Goal: Task Accomplishment & Management: Manage account settings

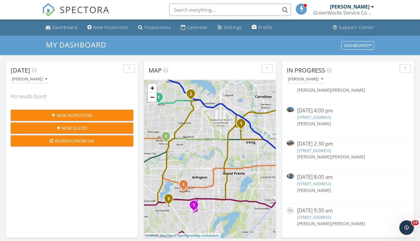
scroll to position [17, 0]
click at [319, 151] on link "2930 Junction Dr, Houston, TX 77045" at bounding box center [314, 150] width 34 height 5
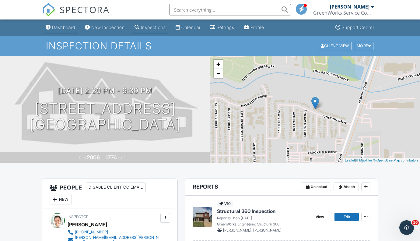
click at [63, 28] on div "Dashboard" at bounding box center [63, 27] width 23 height 5
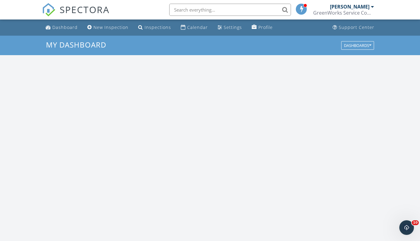
scroll to position [564, 430]
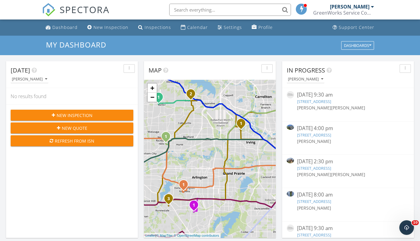
click at [63, 28] on div "Dashboard" at bounding box center [64, 27] width 25 height 6
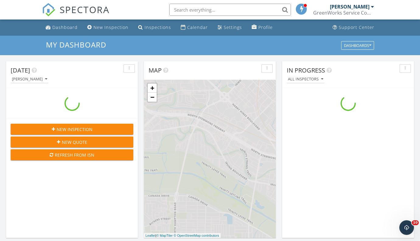
scroll to position [564, 430]
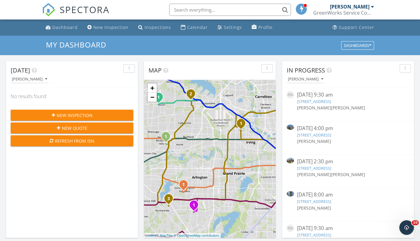
click at [331, 134] on link "4803 Grand Chateau Ln, Houston, TX 77084" at bounding box center [314, 134] width 34 height 5
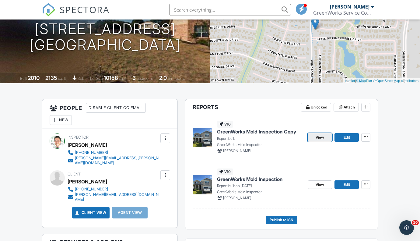
click at [322, 138] on span "View" at bounding box center [319, 137] width 9 height 6
click at [364, 184] on icon at bounding box center [366, 184] width 4 height 4
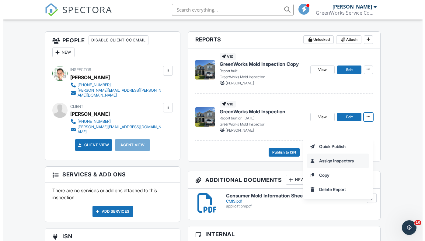
scroll to position [150, 0]
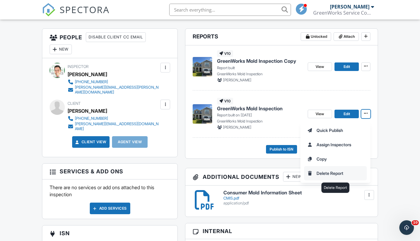
click at [333, 172] on input "Delete Report" at bounding box center [335, 173] width 62 height 14
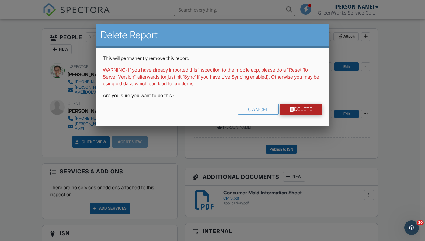
click at [301, 110] on link "Delete" at bounding box center [301, 108] width 42 height 11
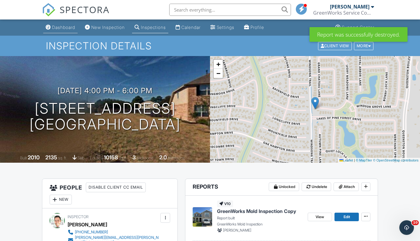
click at [67, 27] on div "Dashboard" at bounding box center [63, 27] width 23 height 5
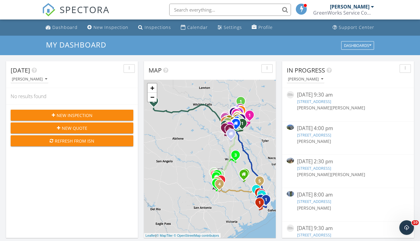
click at [331, 99] on link "6026 Country Falls Ln, Kingwood, TX 77345" at bounding box center [314, 101] width 34 height 5
click at [331, 102] on link "6026 Country Falls Ln, Kingwood, TX 77345" at bounding box center [314, 101] width 34 height 5
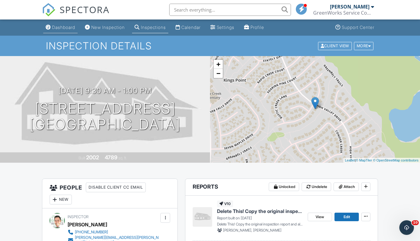
click at [69, 29] on div "Dashboard" at bounding box center [63, 27] width 23 height 5
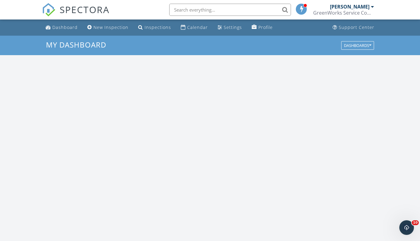
scroll to position [564, 430]
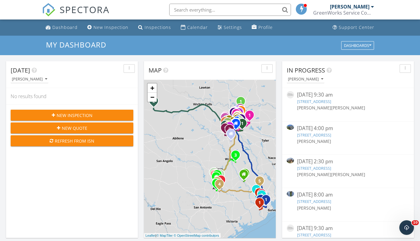
click at [331, 99] on link "6026 Country Falls Ln, Kingwood, TX 77345" at bounding box center [314, 101] width 34 height 5
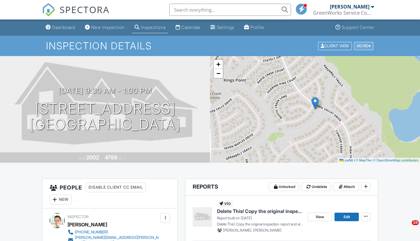
click at [363, 47] on div "More" at bounding box center [364, 46] width 20 height 8
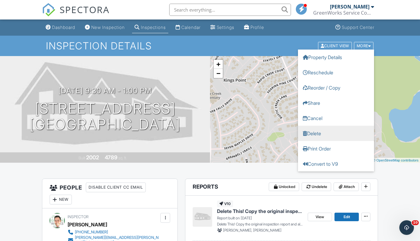
click at [325, 134] on link "Delete" at bounding box center [336, 132] width 76 height 15
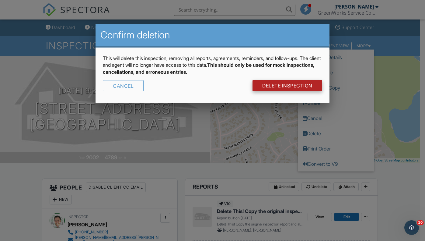
click at [270, 88] on link "DELETE Inspection" at bounding box center [287, 85] width 70 height 11
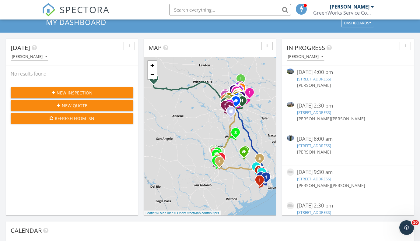
click at [331, 79] on link "4803 Grand Chateau Ln, Houston, TX 77084" at bounding box center [314, 78] width 34 height 5
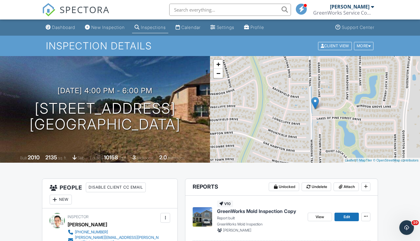
click at [62, 196] on div "New" at bounding box center [61, 199] width 22 height 10
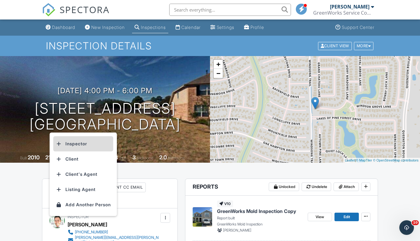
click at [71, 144] on li "Inspector" at bounding box center [83, 143] width 60 height 15
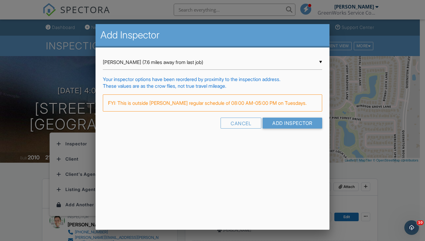
click at [112, 61] on div "▼ Aidan Siener (7.6 miles away from last job) Aidan Siener (7.6 miles away from…" at bounding box center [212, 62] width 219 height 15
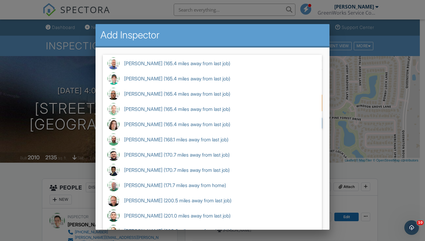
scroll to position [319, 0]
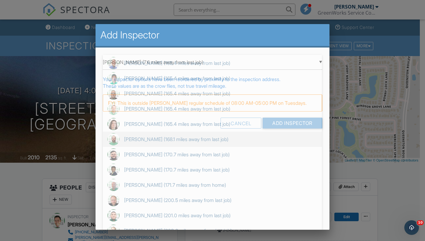
click at [181, 137] on span "Richard Young (168.1 miles away from last job)" at bounding box center [212, 138] width 219 height 15
type input "Richard Young (168.1 miles away from last job)"
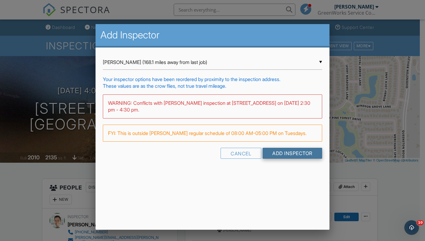
click at [272, 152] on input "Add Inspector" at bounding box center [293, 153] width 60 height 11
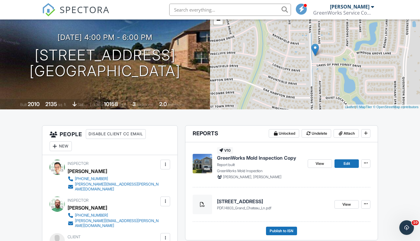
drag, startPoint x: 0, startPoint y: 0, endPoint x: 28, endPoint y: 12, distance: 30.5
click at [28, 12] on nav "SPECTORA [PERSON_NAME] GreenWorks Service Company Role: Inspector Change Role D…" at bounding box center [210, 9] width 420 height 19
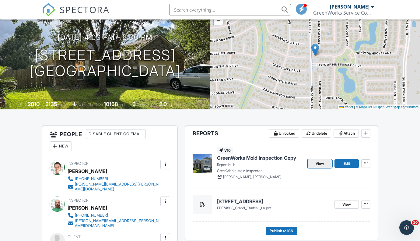
click at [320, 162] on span "View" at bounding box center [319, 163] width 9 height 6
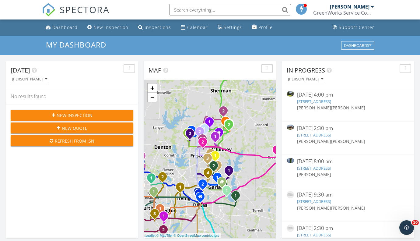
click at [327, 101] on link "4803 Grand Chateau Ln, Houston, TX 77084" at bounding box center [314, 101] width 34 height 5
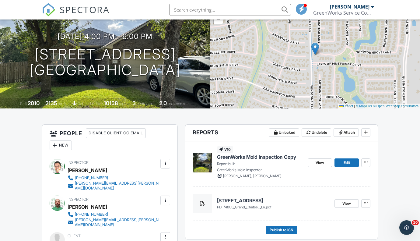
scroll to position [54, 0]
click at [257, 199] on h4 "[STREET_ADDRESS]" at bounding box center [273, 200] width 113 height 7
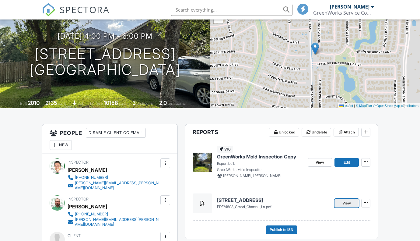
click at [339, 201] on link "View" at bounding box center [346, 203] width 24 height 9
click at [349, 162] on span "Edit" at bounding box center [346, 162] width 6 height 6
